Goal: Task Accomplishment & Management: Use online tool/utility

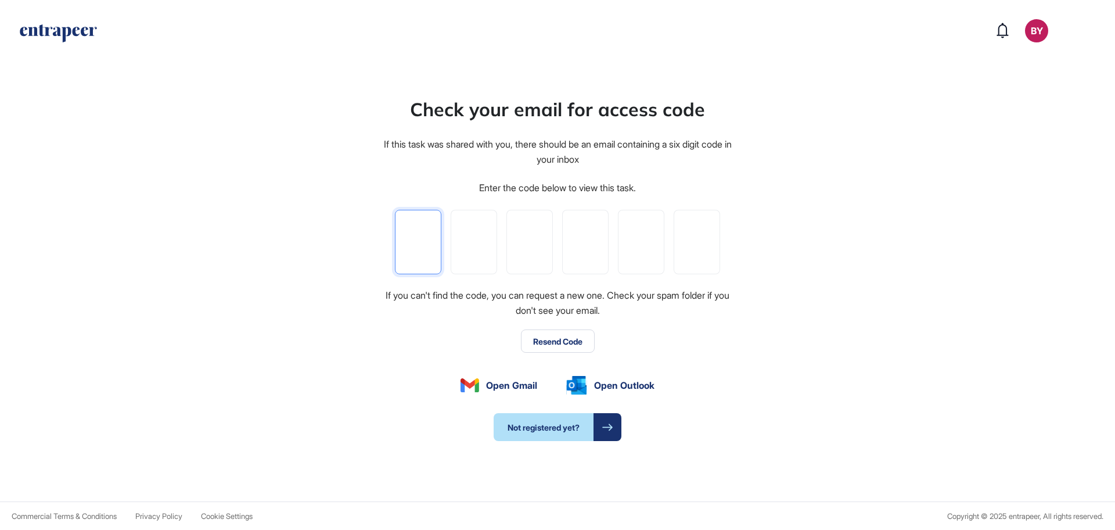
click at [405, 234] on input "tel" at bounding box center [418, 242] width 46 height 64
type input "*"
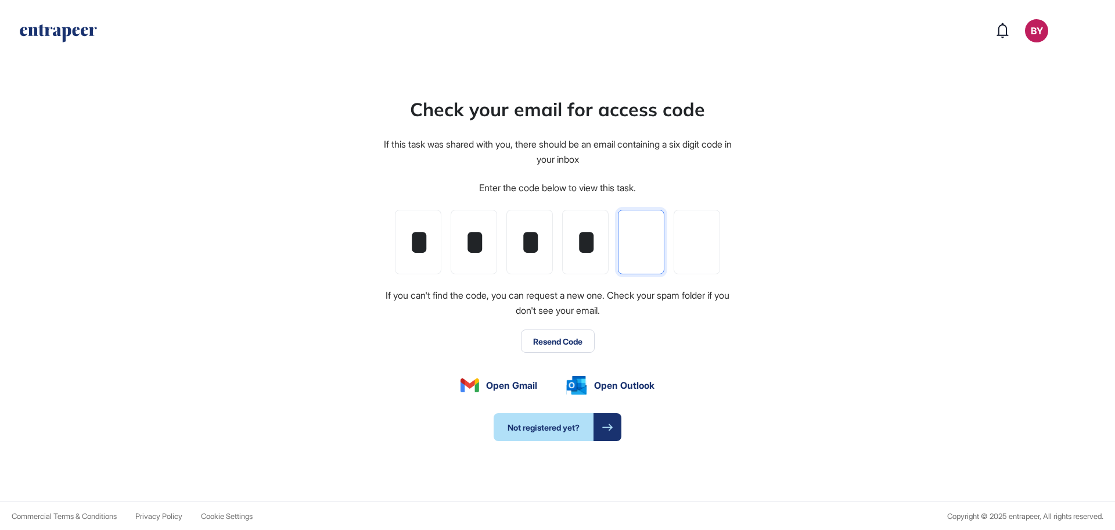
type input "*"
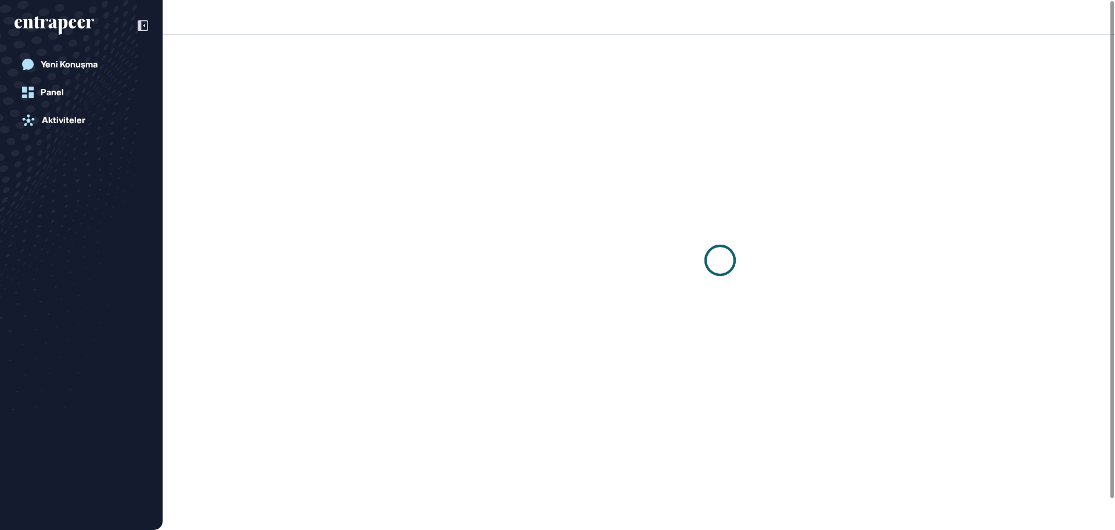
scroll to position [1, 1]
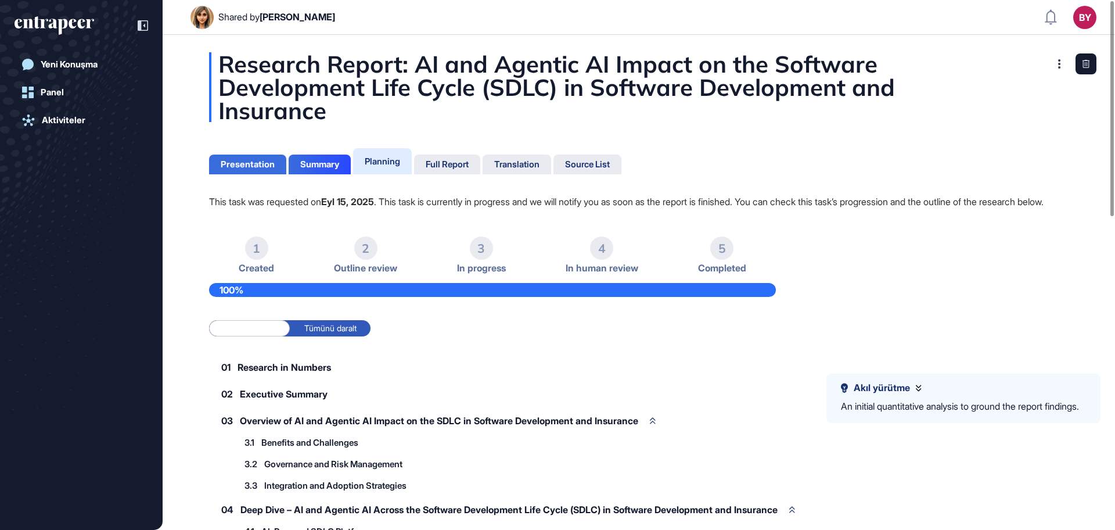
click at [249, 168] on div "Presentation" at bounding box center [248, 164] width 54 height 10
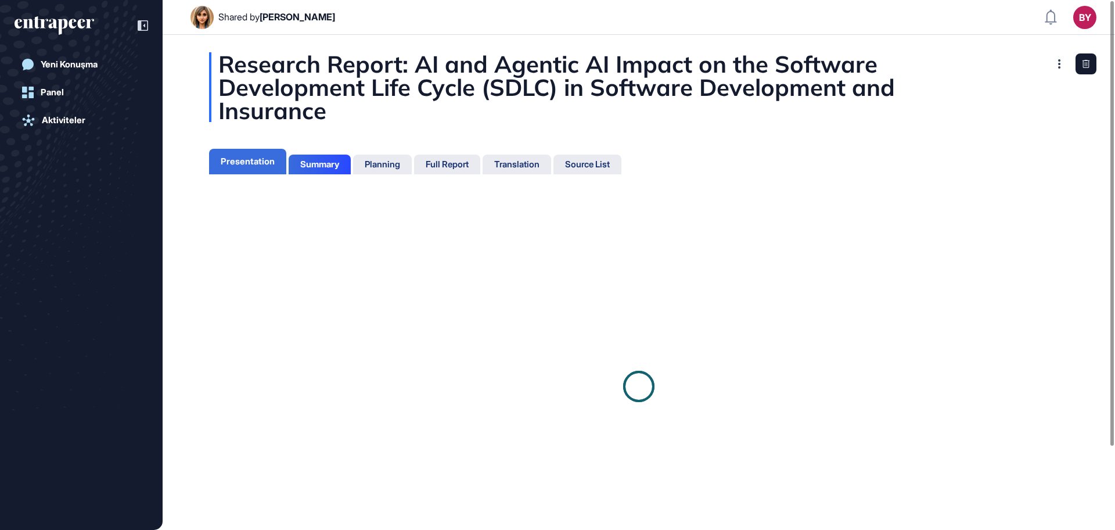
scroll to position [5, 1]
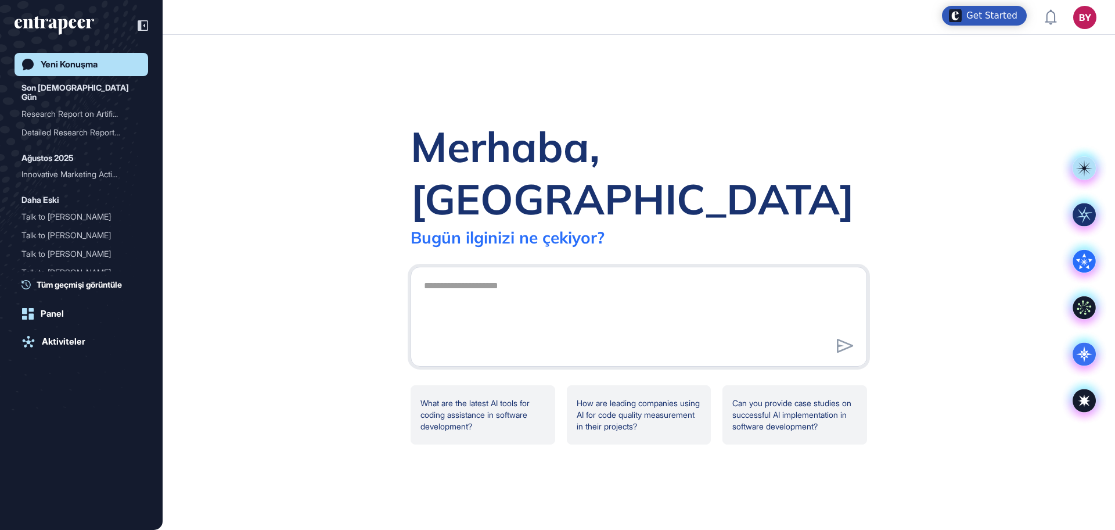
scroll to position [1, 1]
